Goal: Check status: Check status

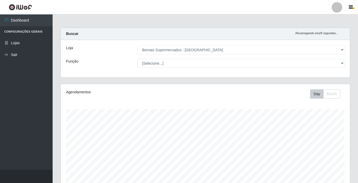
select select "250"
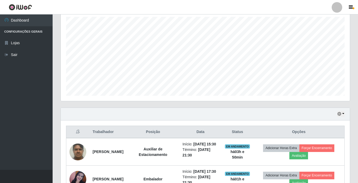
scroll to position [13, 0]
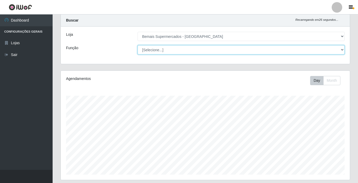
click at [170, 49] on select "[Selecione...] ASG ASG + ASG ++ Auxiliar de Estacionamento Auxiliar de Estacion…" at bounding box center [240, 49] width 207 height 9
click at [137, 45] on select "[Selecione...] ASG ASG + ASG ++ Auxiliar de Estacionamento Auxiliar de Estacion…" at bounding box center [240, 49] width 207 height 9
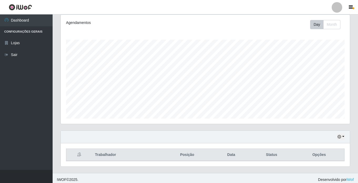
scroll to position [73, 0]
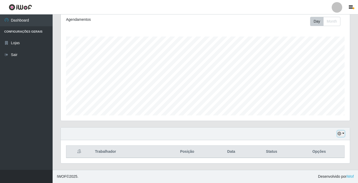
click at [339, 132] on icon "button" at bounding box center [339, 134] width 4 height 4
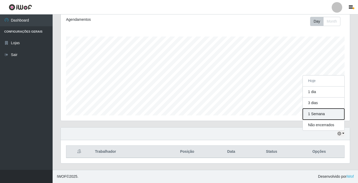
click at [321, 112] on button "1 Semana" at bounding box center [324, 114] width 42 height 11
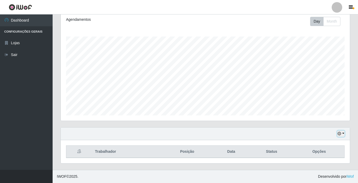
click at [341, 132] on button "button" at bounding box center [340, 134] width 7 height 6
click at [245, 134] on div "Hoje 1 dia 3 dias 1 Semana Não encerrados" at bounding box center [205, 134] width 289 height 13
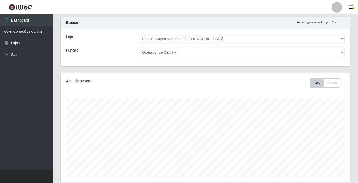
scroll to position [0, 0]
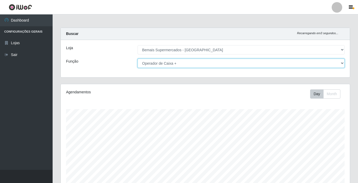
click at [177, 62] on select "[Selecione...] ASG ASG + ASG ++ Auxiliar de Estacionamento Auxiliar de Estacion…" at bounding box center [240, 63] width 207 height 9
click at [137, 59] on select "[Selecione...] ASG ASG + ASG ++ Auxiliar de Estacionamento Auxiliar de Estacion…" at bounding box center [240, 63] width 207 height 9
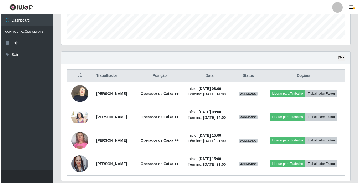
scroll to position [158, 0]
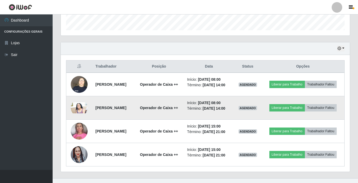
click at [76, 111] on img at bounding box center [79, 107] width 17 height 11
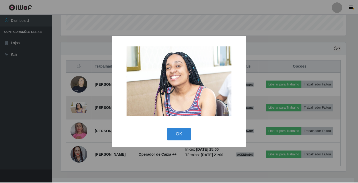
scroll to position [109, 286]
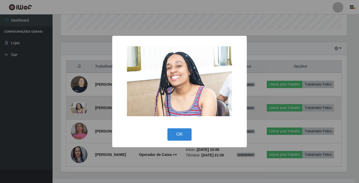
click at [76, 111] on div "× OK Cancel" at bounding box center [179, 91] width 359 height 183
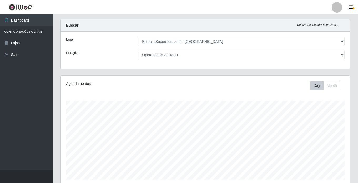
scroll to position [0, 0]
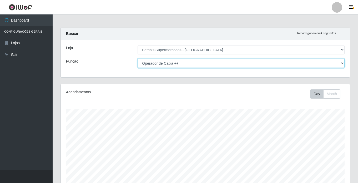
click at [150, 66] on select "[Selecione...] ASG ASG + ASG ++ Auxiliar de Estacionamento Auxiliar de Estacion…" at bounding box center [240, 63] width 207 height 9
click at [137, 59] on select "[Selecione...] ASG ASG + ASG ++ Auxiliar de Estacionamento Auxiliar de Estacion…" at bounding box center [240, 63] width 207 height 9
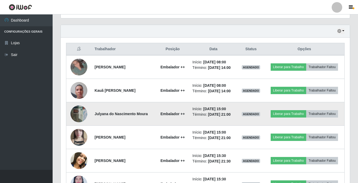
scroll to position [184, 0]
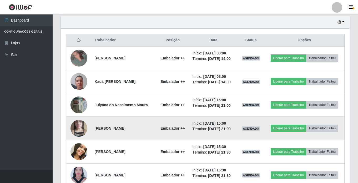
click at [75, 126] on img at bounding box center [78, 128] width 17 height 30
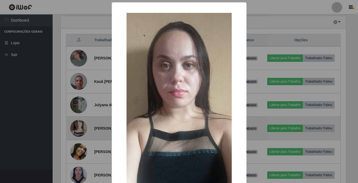
scroll to position [109, 286]
click at [75, 126] on div "× OK Cancel" at bounding box center [179, 91] width 359 height 183
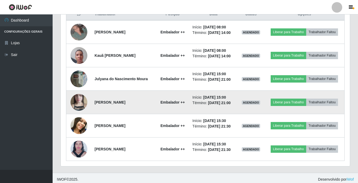
scroll to position [210, 0]
click at [76, 125] on img at bounding box center [78, 125] width 17 height 21
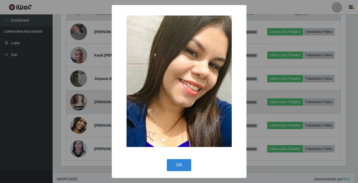
scroll to position [109, 286]
click at [76, 125] on div "× OK Cancel" at bounding box center [179, 91] width 359 height 183
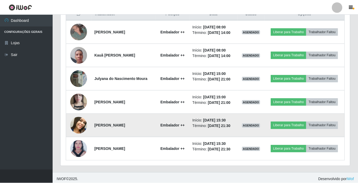
scroll to position [109, 289]
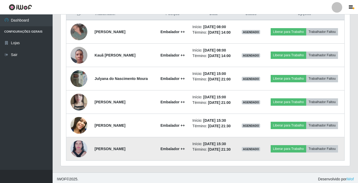
click at [77, 144] on img at bounding box center [78, 148] width 17 height 23
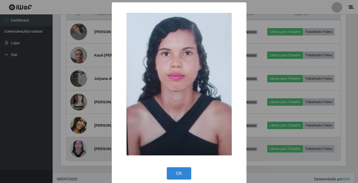
scroll to position [109, 286]
click at [77, 144] on div "× OK Cancel" at bounding box center [179, 91] width 359 height 183
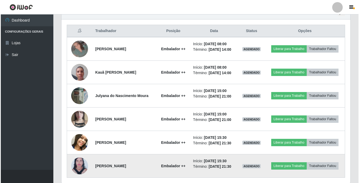
scroll to position [184, 0]
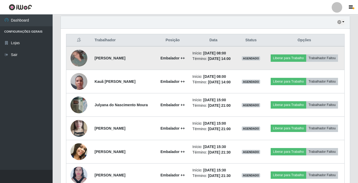
click at [80, 57] on img at bounding box center [78, 58] width 17 height 17
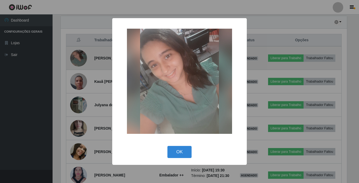
click at [80, 57] on div "× OK Cancel" at bounding box center [179, 91] width 359 height 183
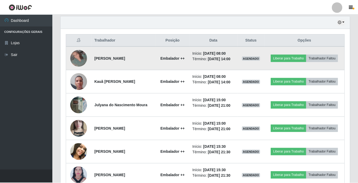
scroll to position [0, 0]
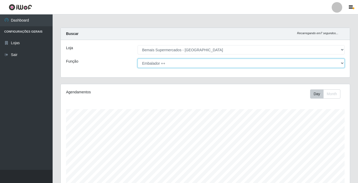
drag, startPoint x: 175, startPoint y: 65, endPoint x: 175, endPoint y: 68, distance: 3.2
click at [175, 65] on select "[Selecione...] ASG ASG + ASG ++ Auxiliar de Estacionamento Auxiliar de Estacion…" at bounding box center [240, 63] width 207 height 9
select select "[Selecione...]"
click at [137, 59] on select "[Selecione...] ASG ASG + ASG ++ Auxiliar de Estacionamento Auxiliar de Estacion…" at bounding box center [240, 63] width 207 height 9
